Goal: Information Seeking & Learning: Learn about a topic

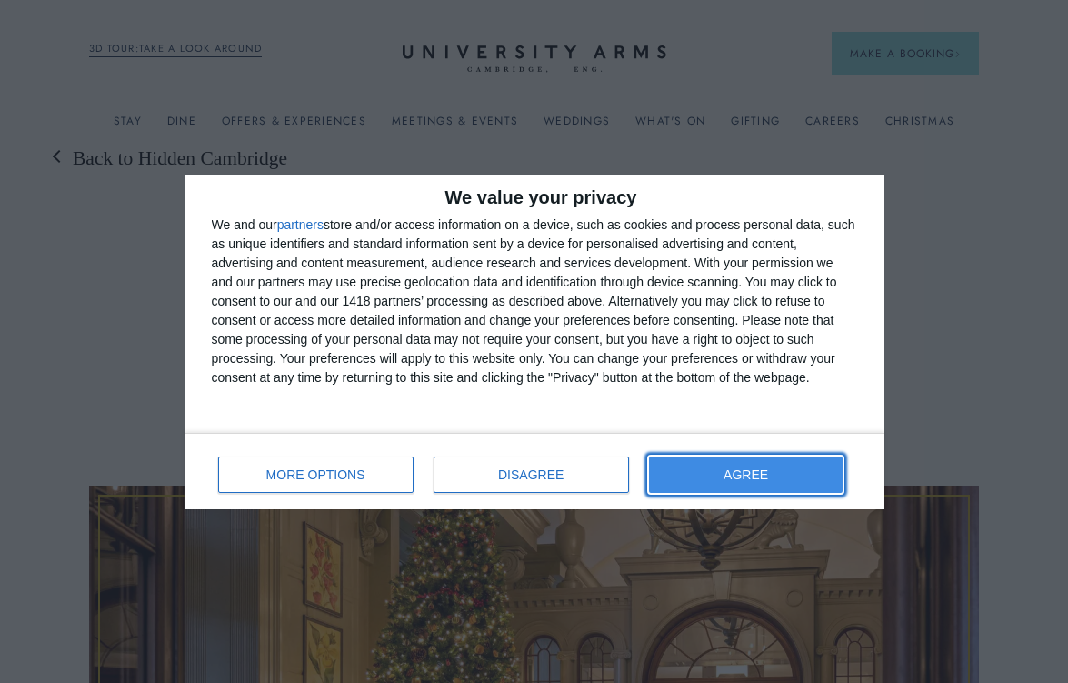
click at [737, 462] on button "AGREE" at bounding box center [746, 474] width 195 height 36
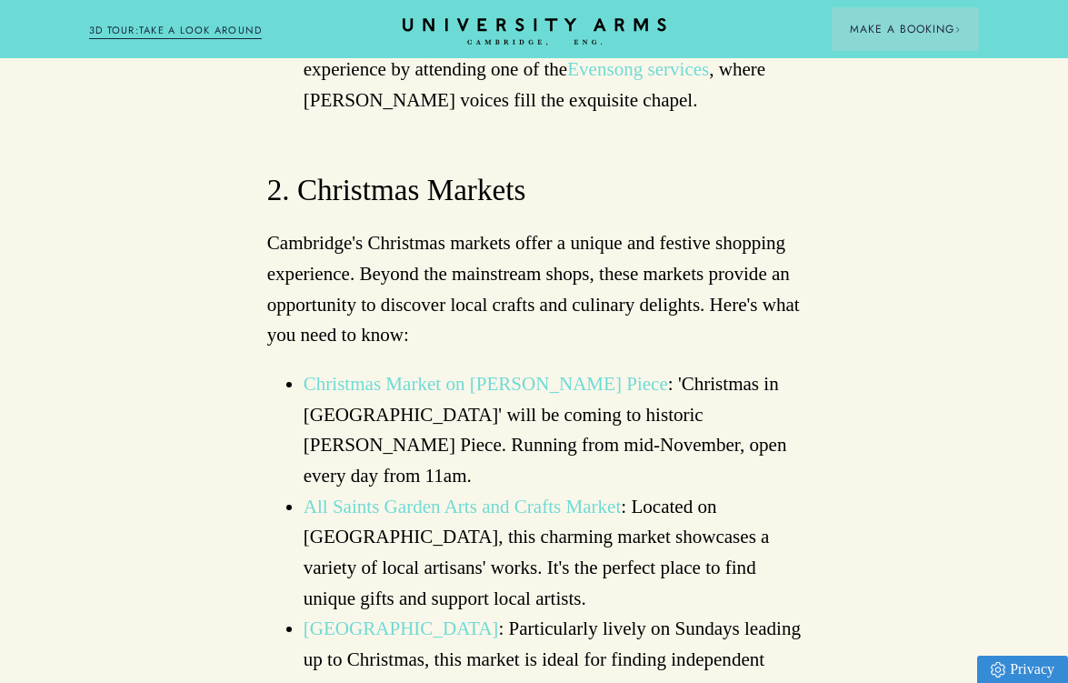
scroll to position [2331, 0]
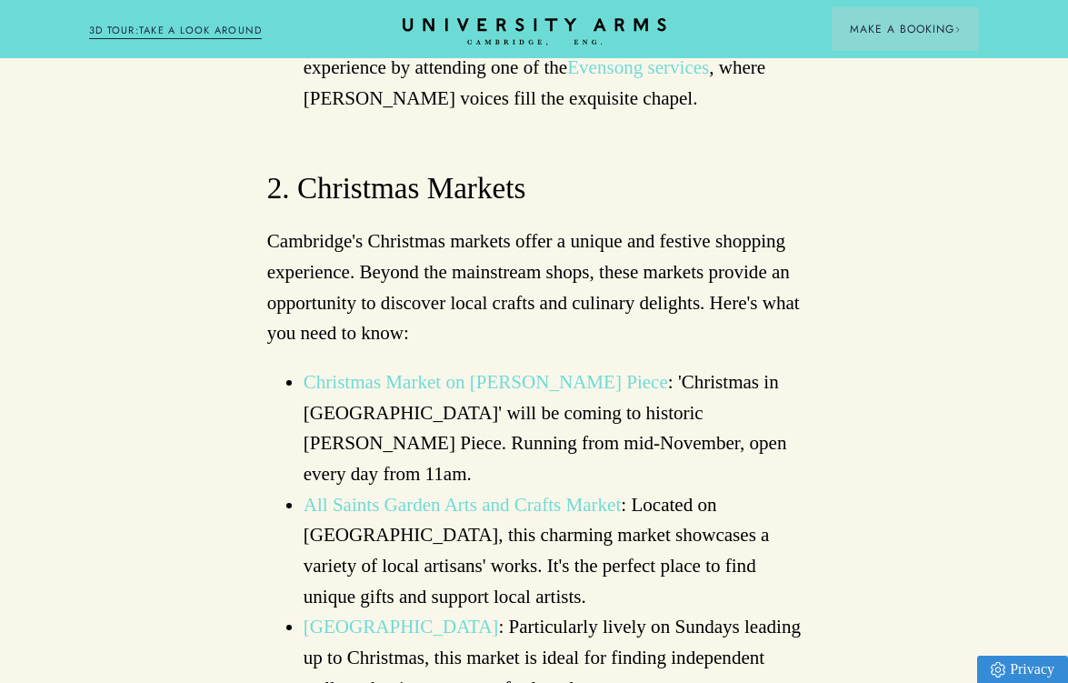
click at [515, 371] on link "Christmas Market on Parker's Piece" at bounding box center [486, 382] width 365 height 22
click at [466, 494] on link "All Saints Garden Arts and Crafts Market" at bounding box center [463, 505] width 318 height 22
click at [466, 616] on link "Cambridge Central Market Square" at bounding box center [401, 627] width 195 height 22
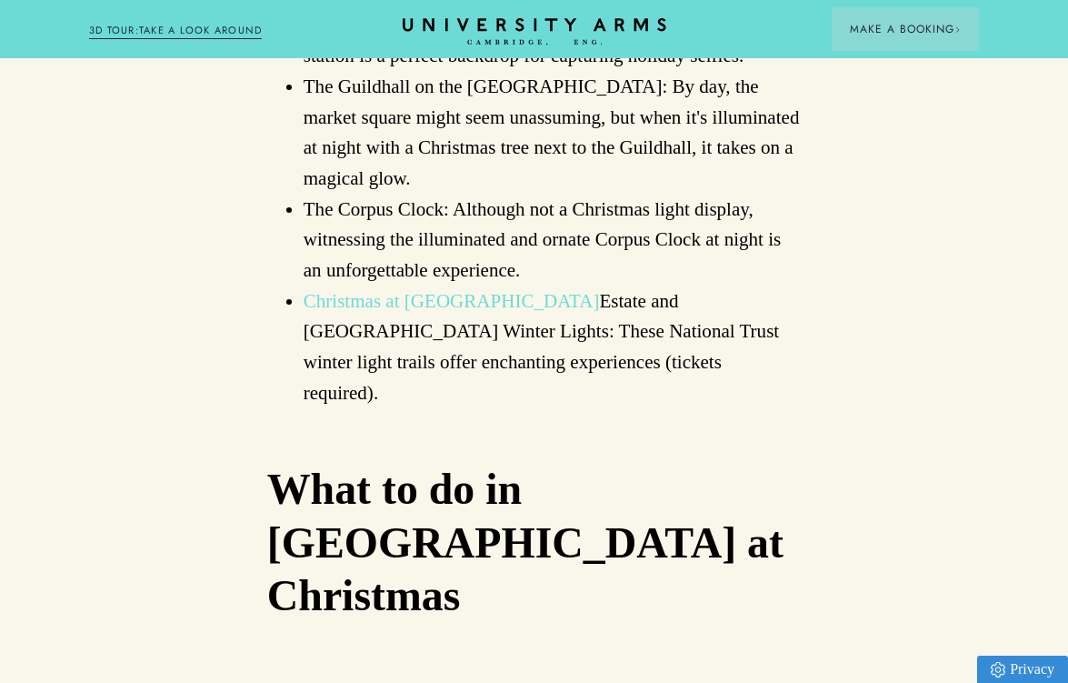
scroll to position [5145, 0]
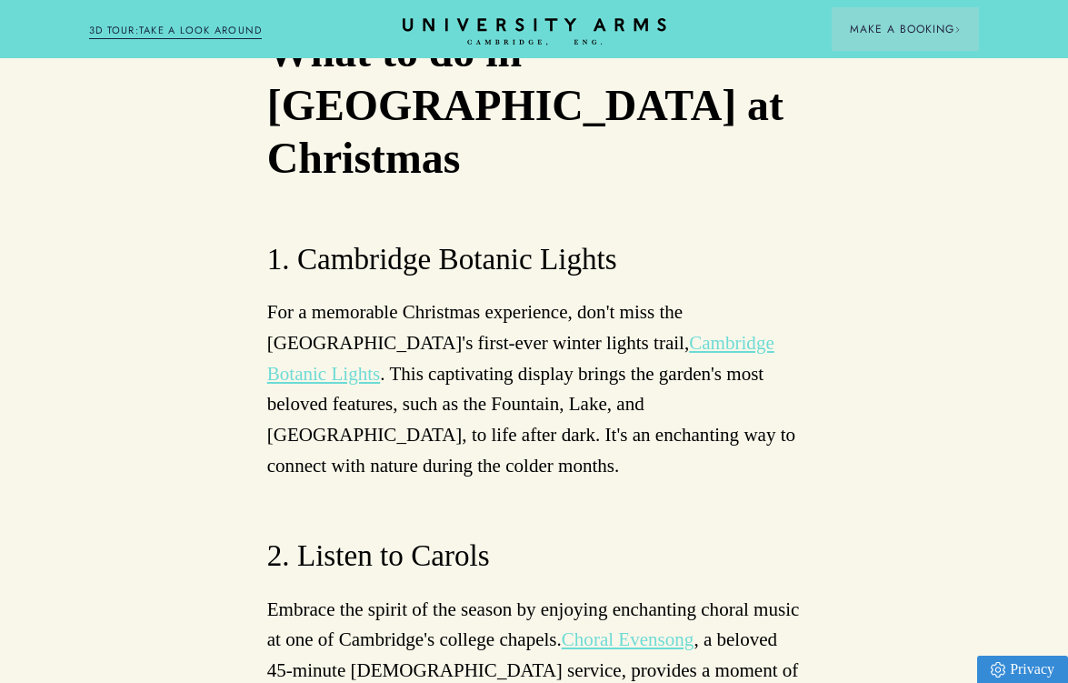
scroll to position [5522, 0]
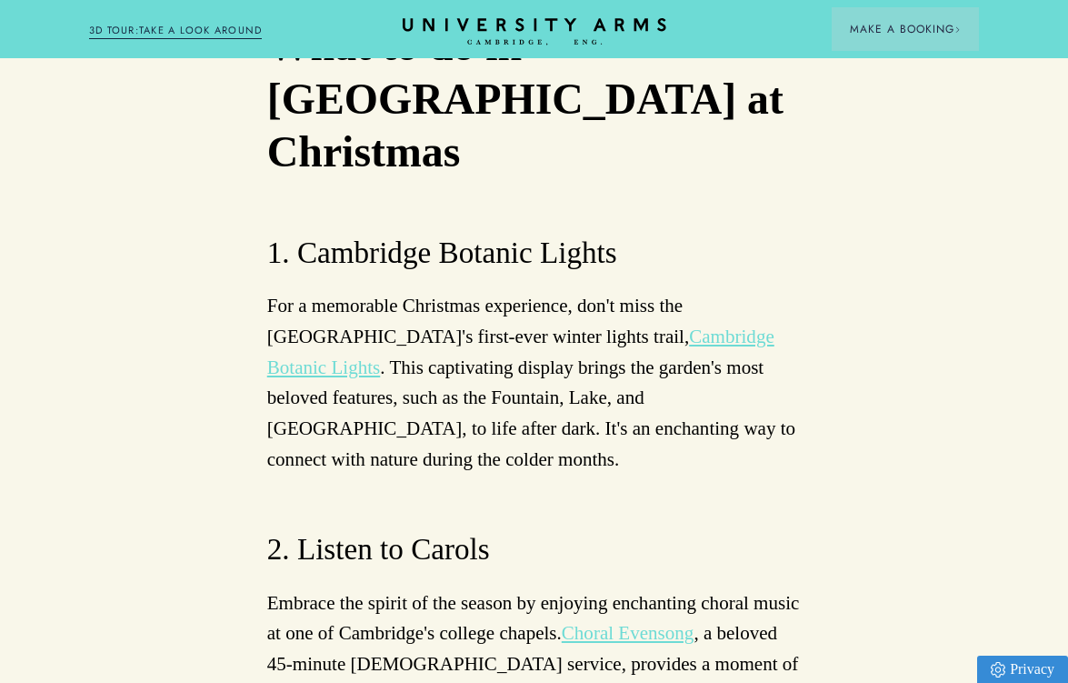
click at [601, 622] on link "Choral Evensong" at bounding box center [628, 633] width 133 height 22
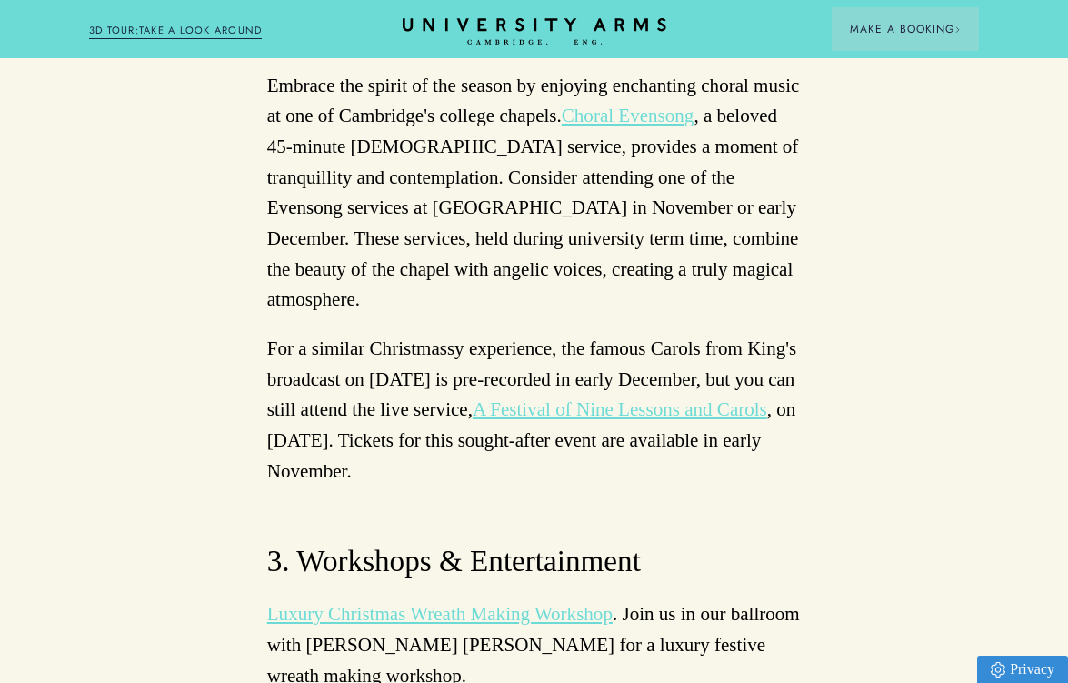
scroll to position [6041, 0]
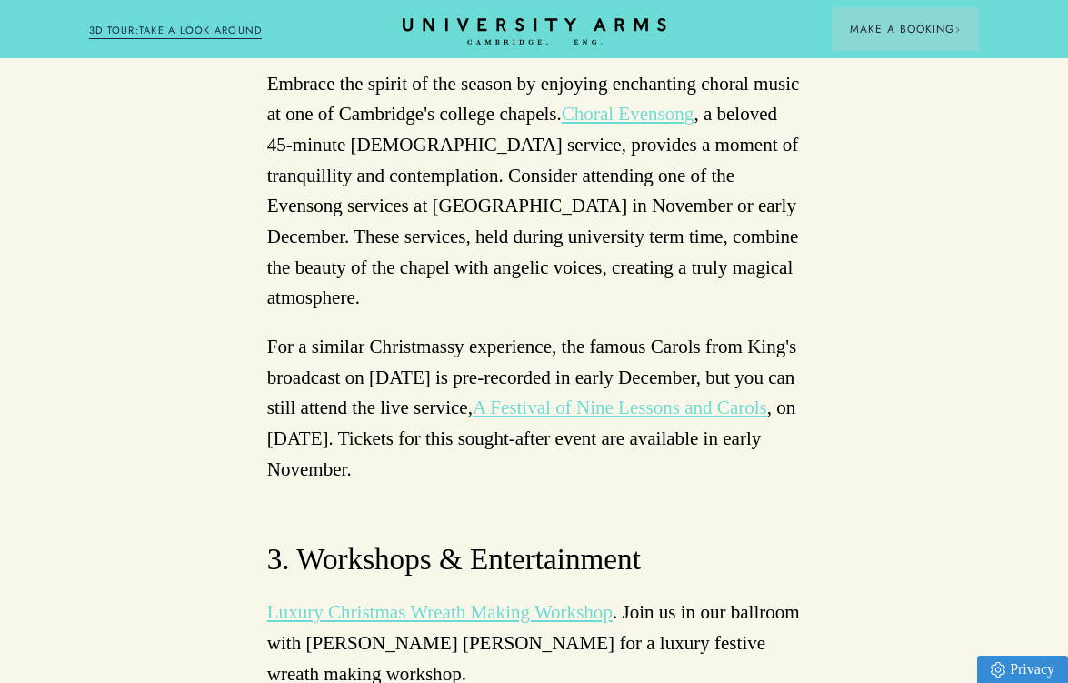
click at [382, 601] on link "Luxury Christmas Wreath Making Workshop" at bounding box center [440, 612] width 346 height 22
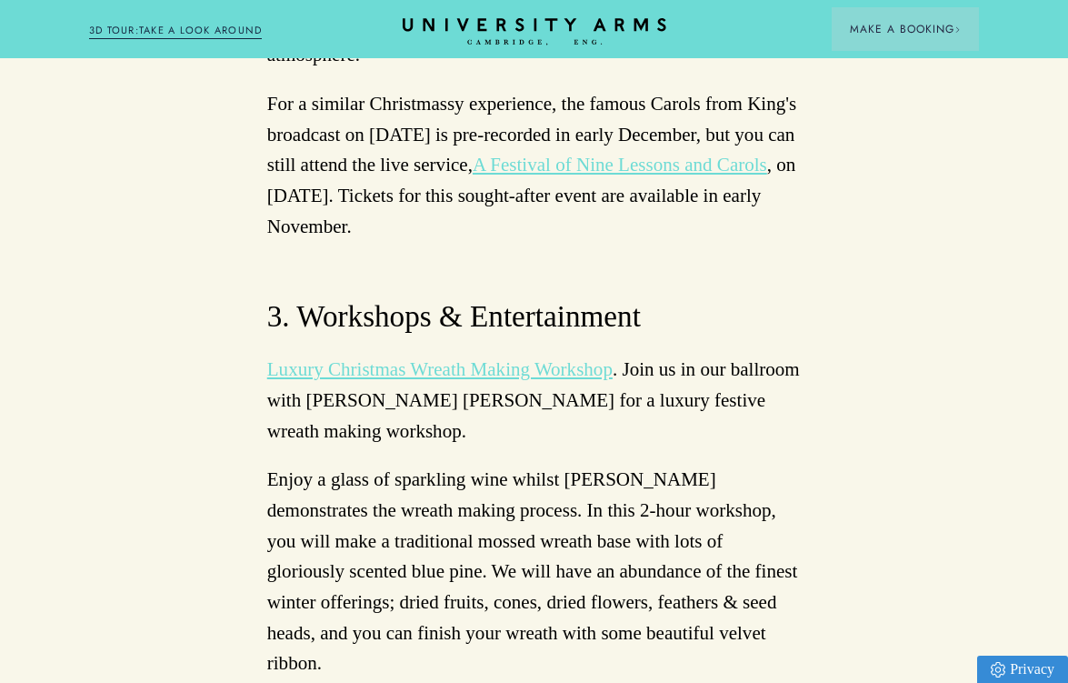
scroll to position [6334, 0]
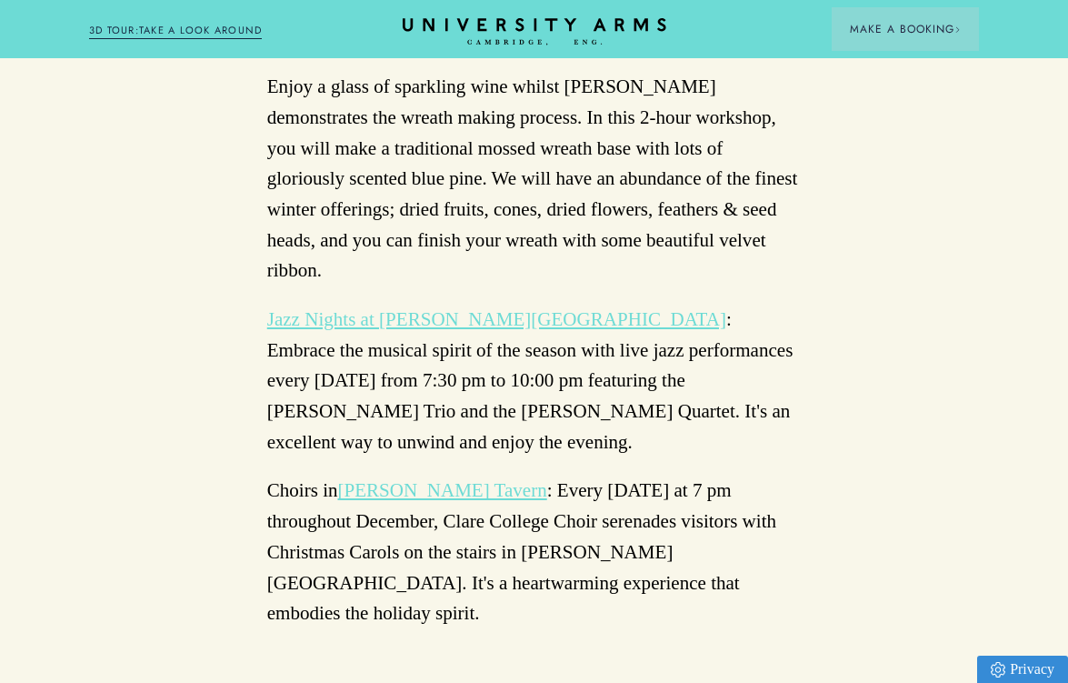
scroll to position [6678, 0]
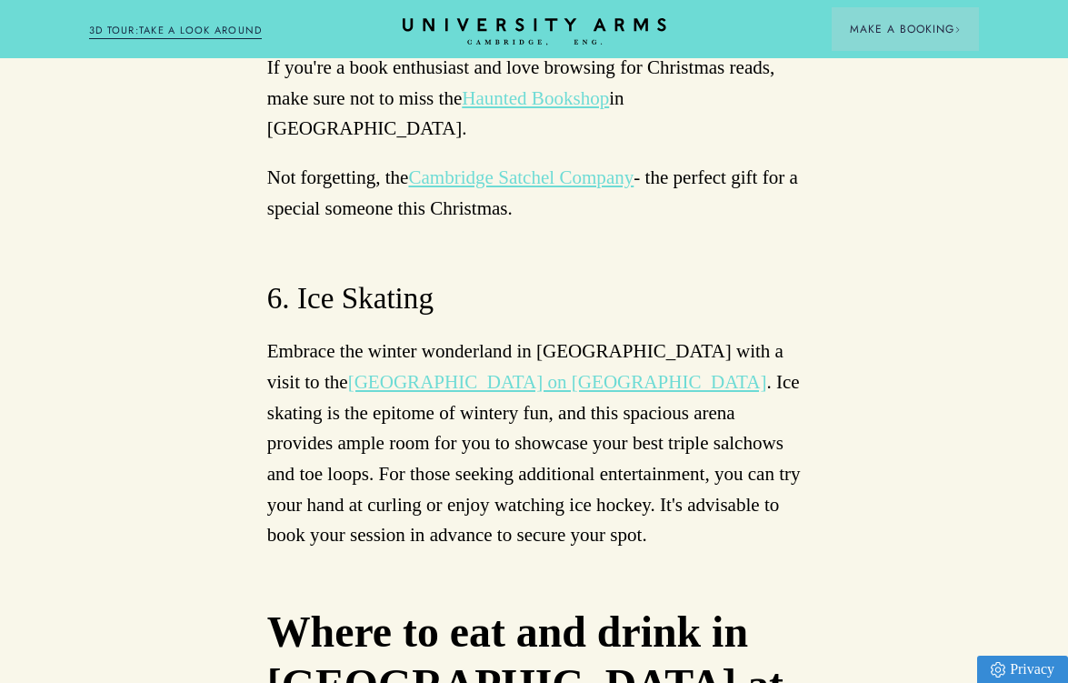
scroll to position [8507, 0]
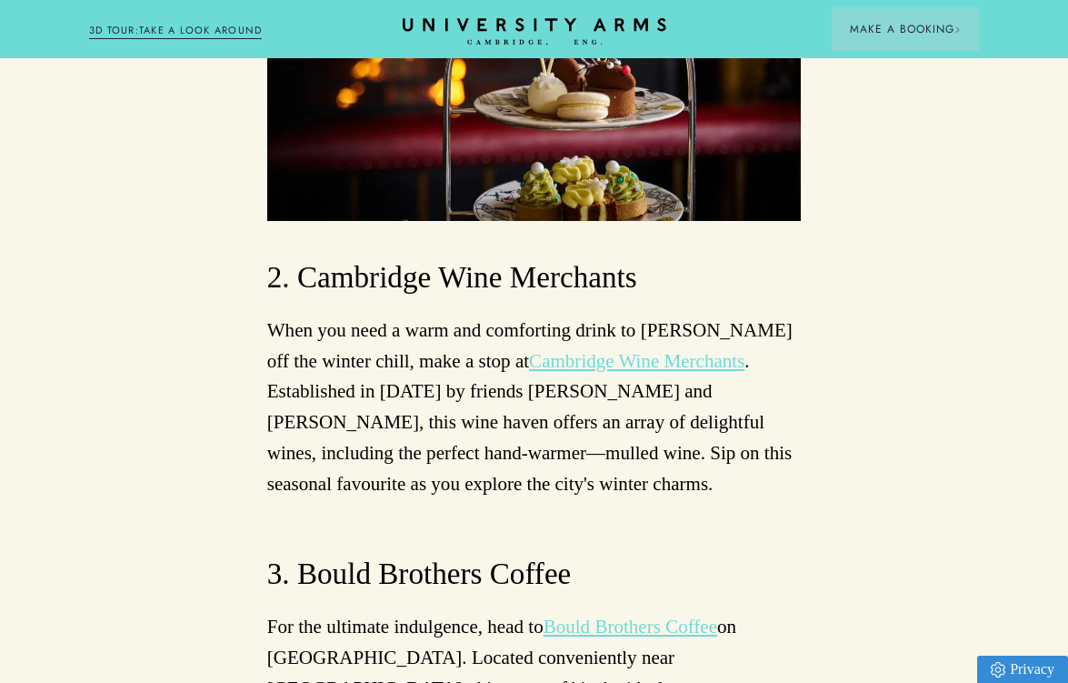
scroll to position [9724, 0]
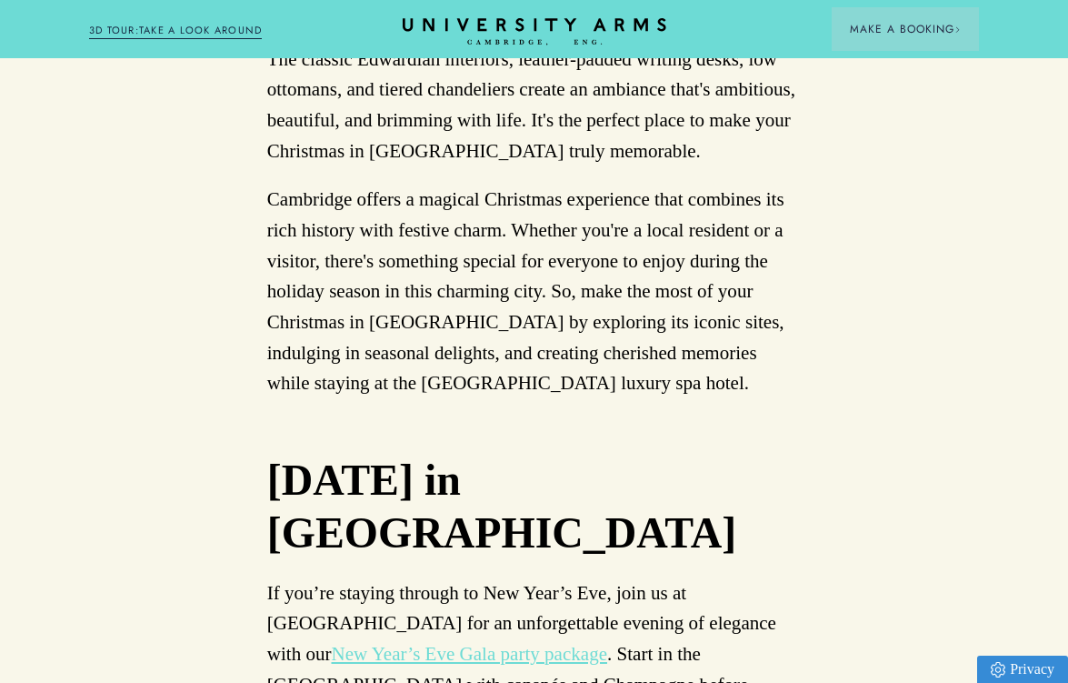
scroll to position [11586, 0]
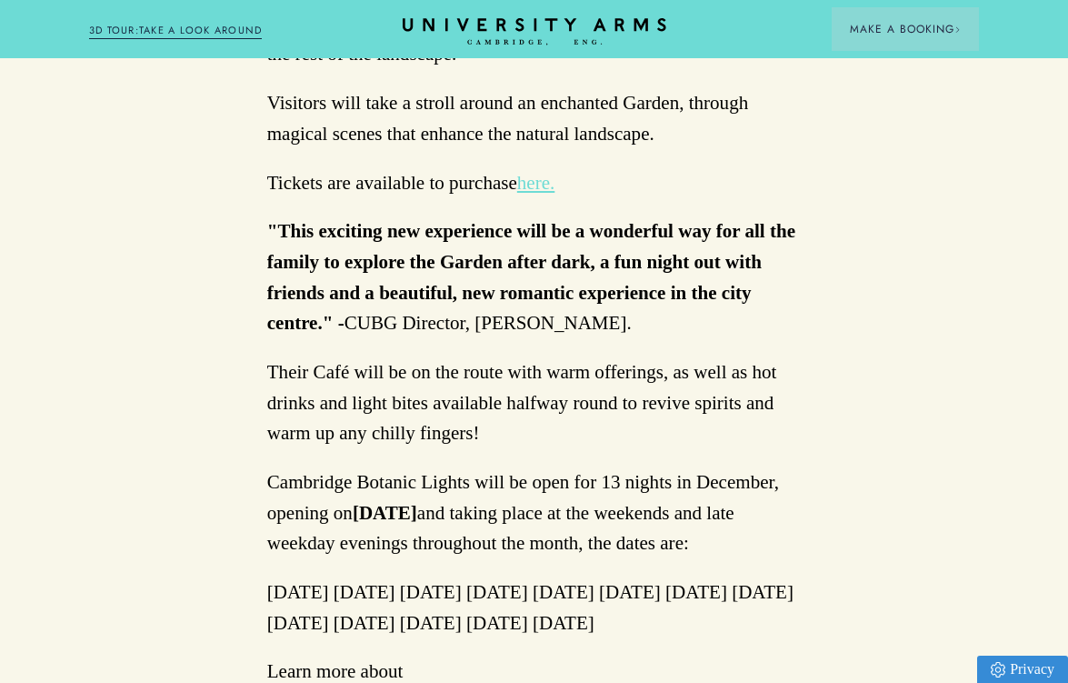
scroll to position [1120, 0]
click at [536, 193] on link "here." at bounding box center [535, 182] width 37 height 22
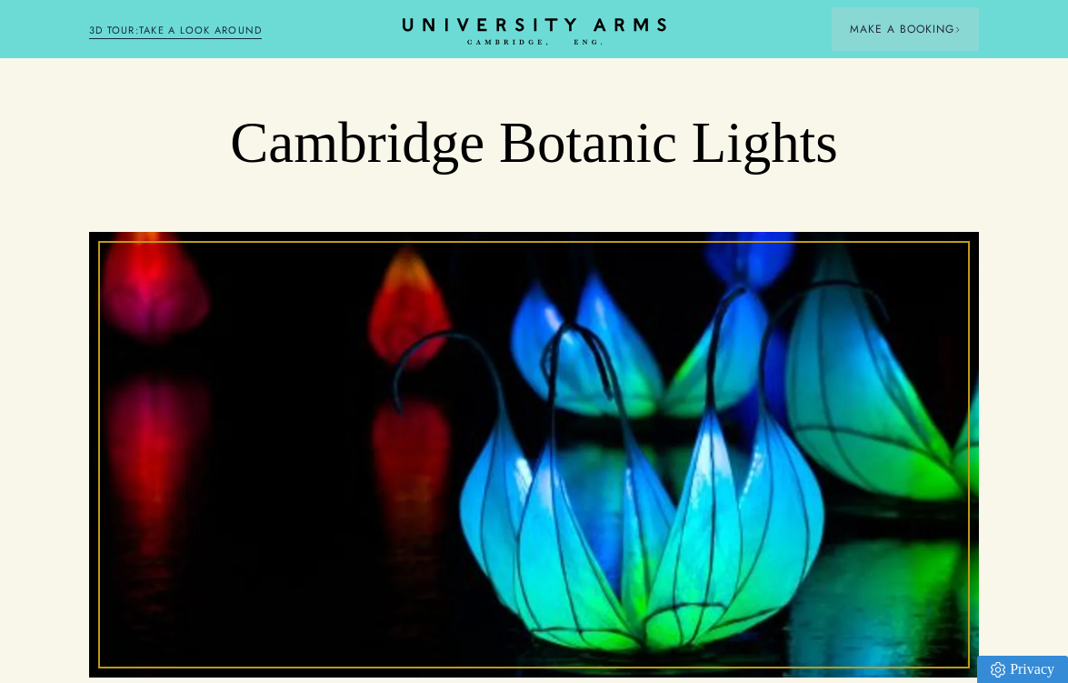
scroll to position [138, 0]
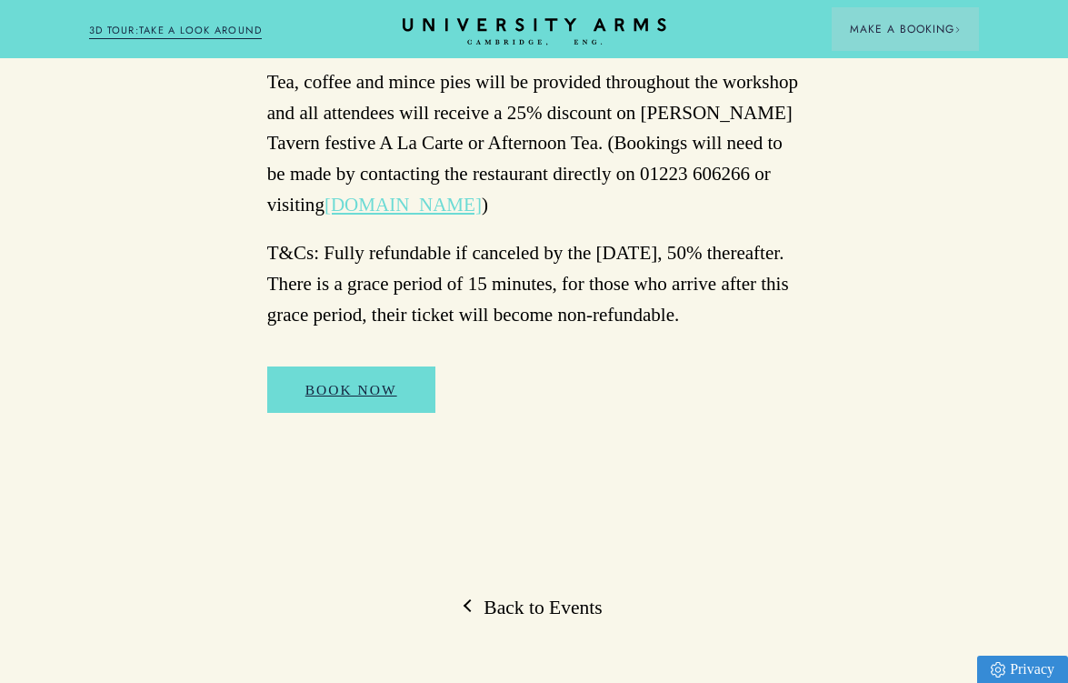
scroll to position [1305, 0]
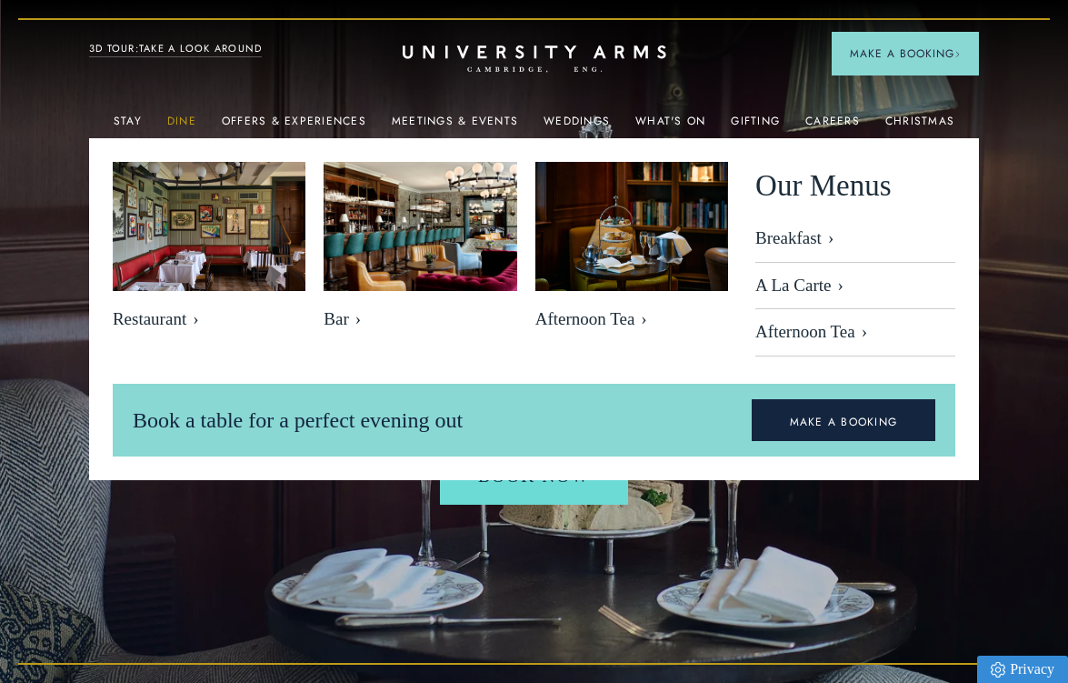
click at [181, 123] on link "Dine" at bounding box center [181, 127] width 29 height 24
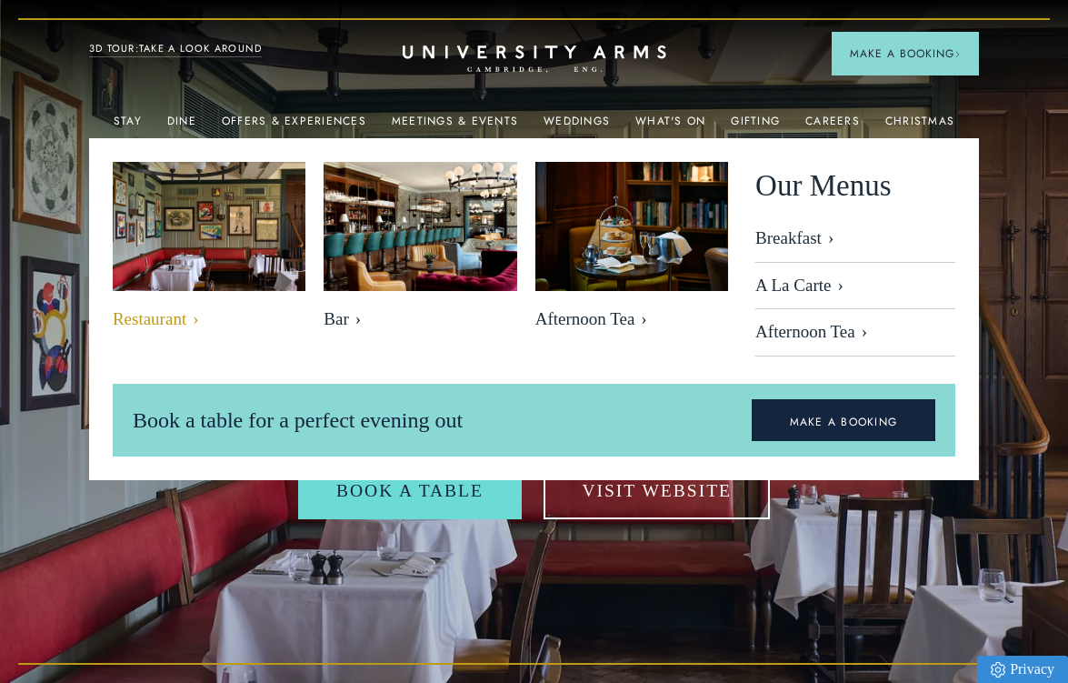
click at [174, 321] on span "Restaurant" at bounding box center [209, 319] width 193 height 21
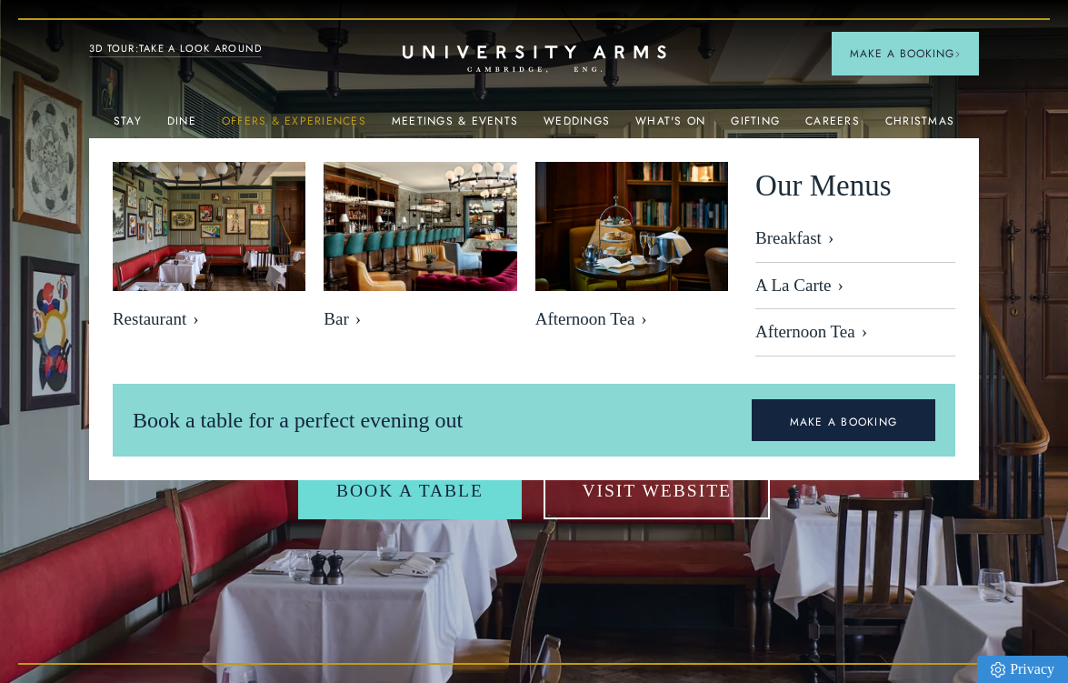
click at [279, 118] on link "Offers & Experiences" at bounding box center [294, 127] width 145 height 24
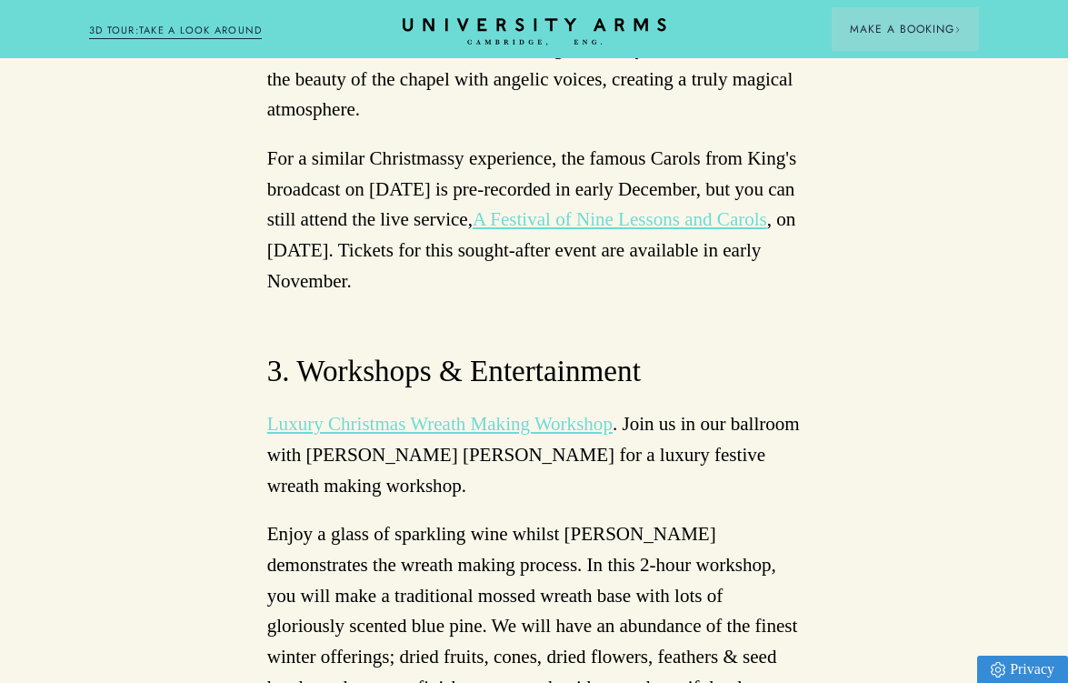
scroll to position [6230, 0]
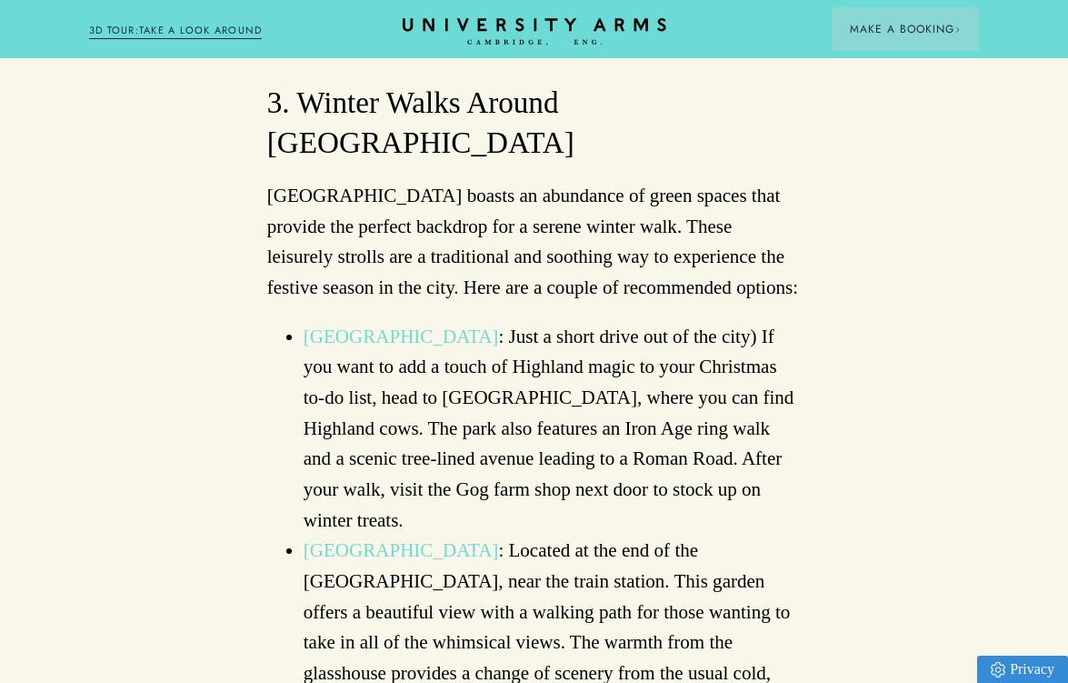
scroll to position [3507, 0]
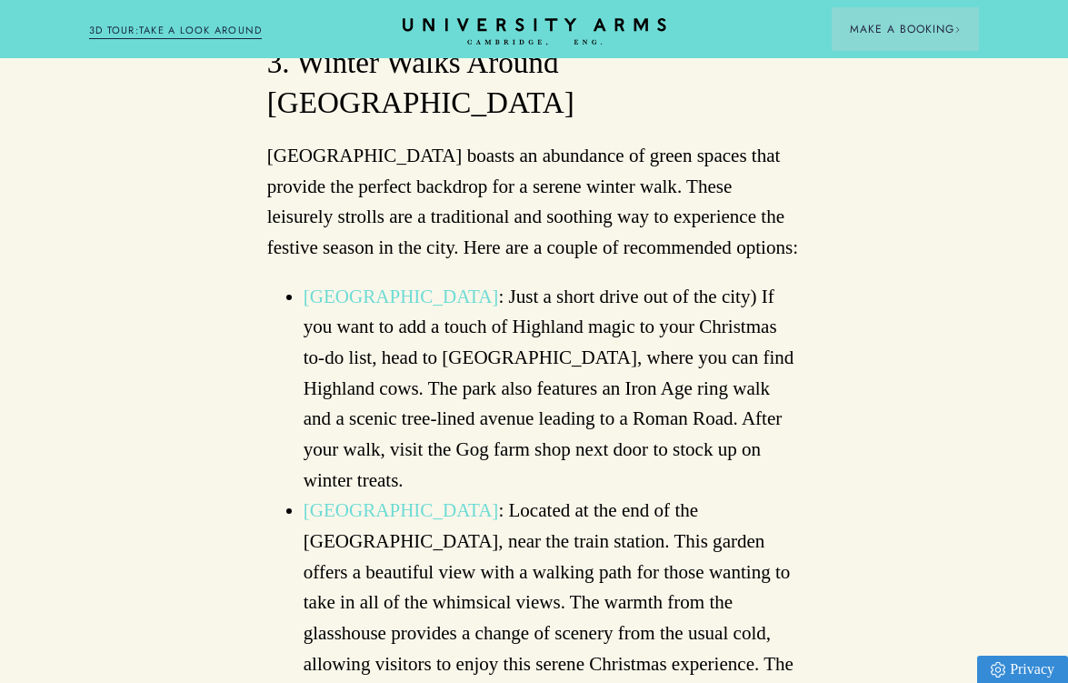
click at [457, 499] on link "Cambridge University Botanic Garden" at bounding box center [401, 510] width 195 height 22
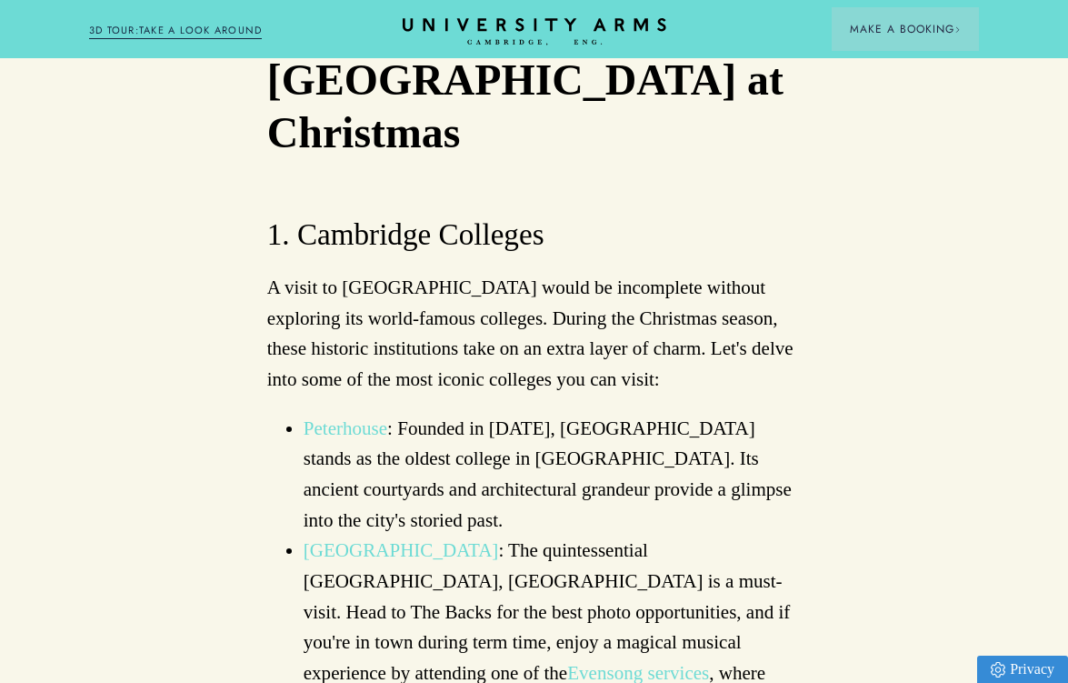
scroll to position [1764, 0]
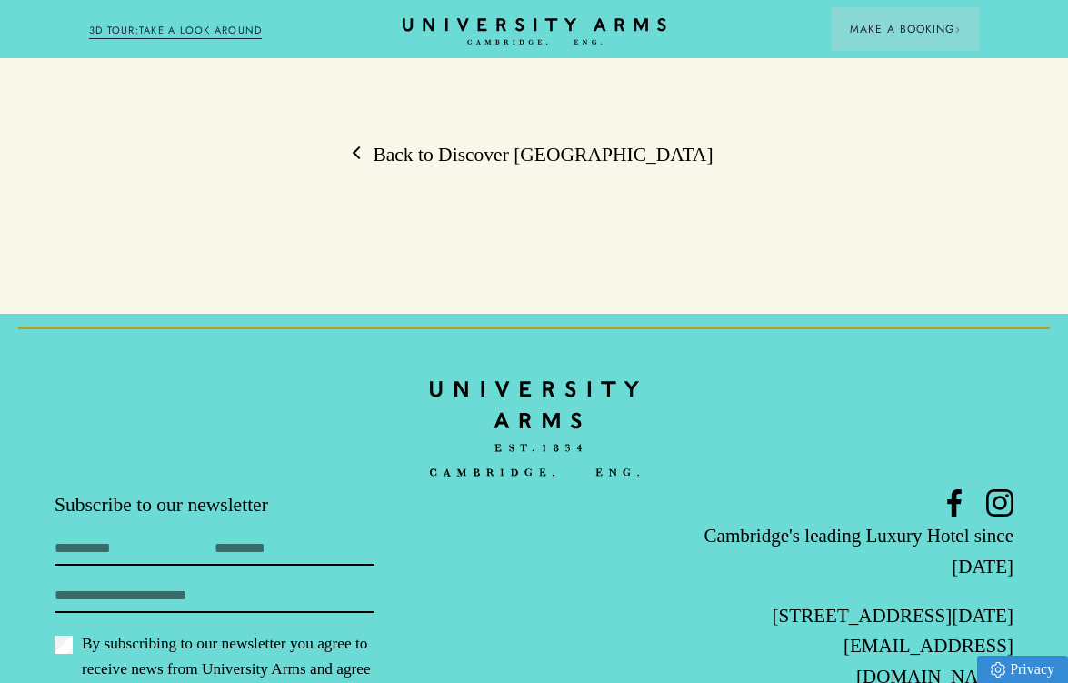
scroll to position [2308, 0]
